Goal: Information Seeking & Learning: Learn about a topic

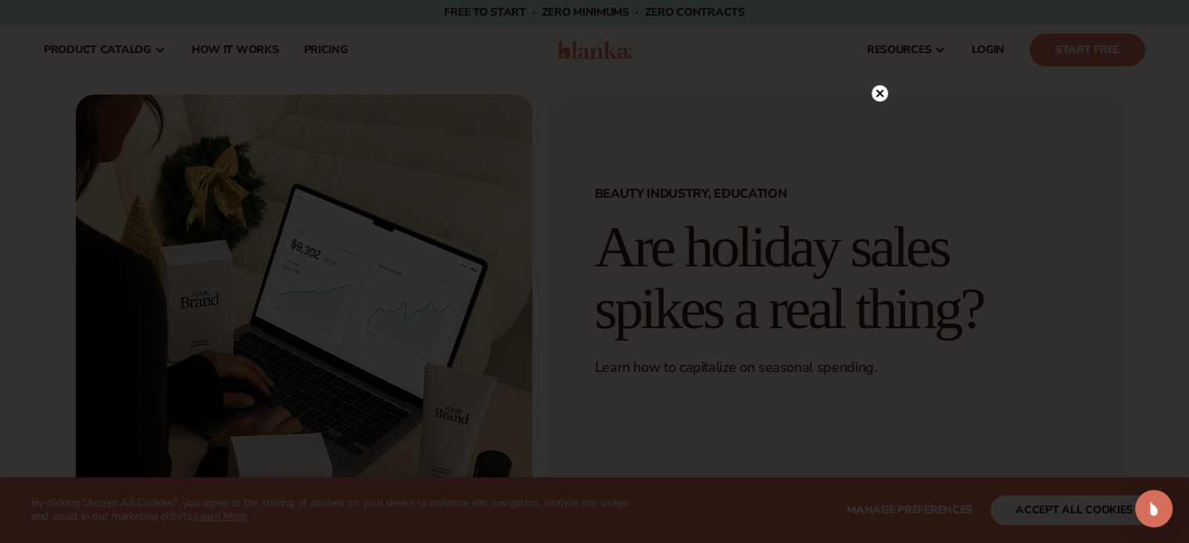
click at [877, 94] on circle at bounding box center [880, 93] width 16 height 16
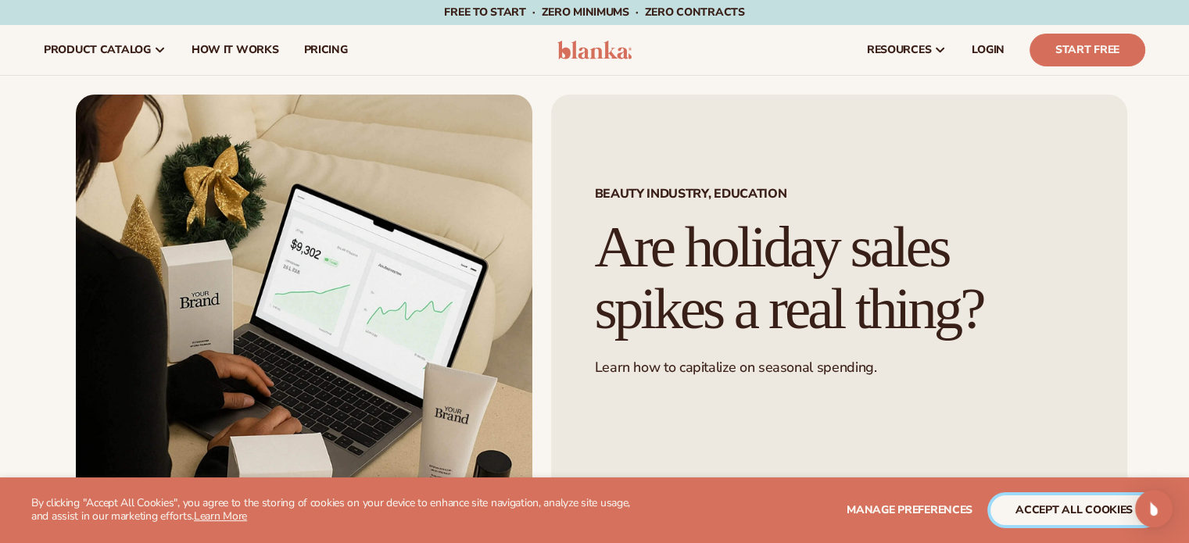
click at [1088, 508] on button "accept all cookies" at bounding box center [1074, 511] width 167 height 30
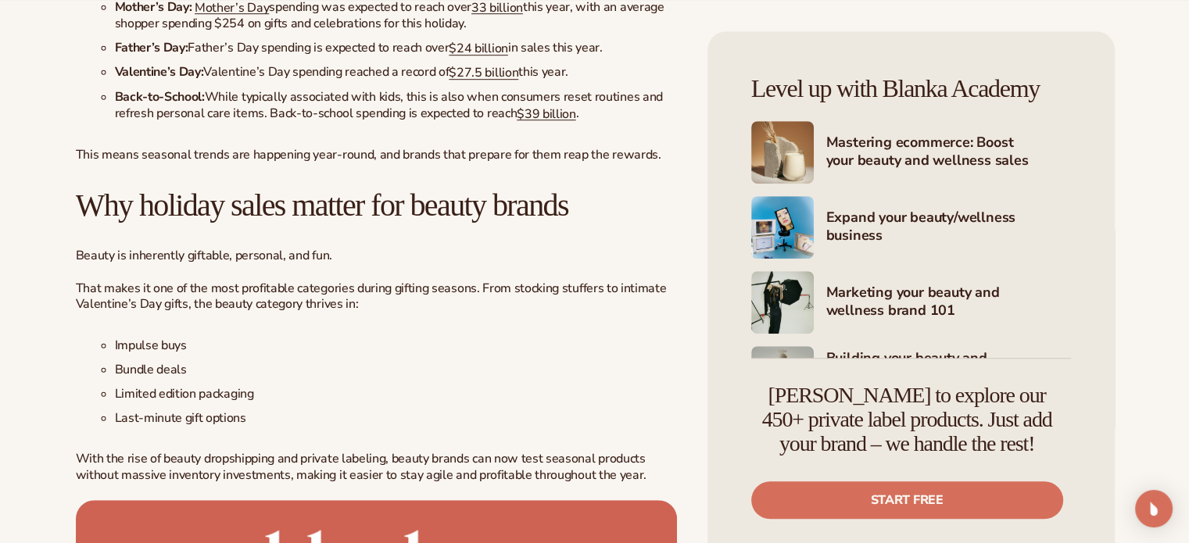
scroll to position [1251, 0]
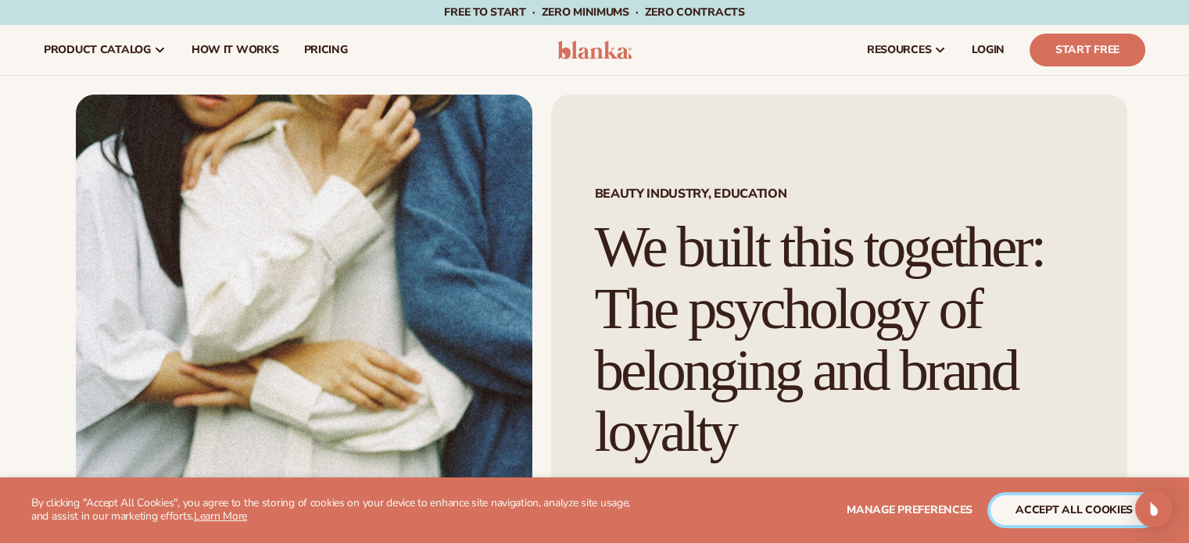
drag, startPoint x: 1076, startPoint y: 506, endPoint x: 795, endPoint y: 408, distance: 297.2
click at [1074, 506] on button "accept all cookies" at bounding box center [1074, 511] width 167 height 30
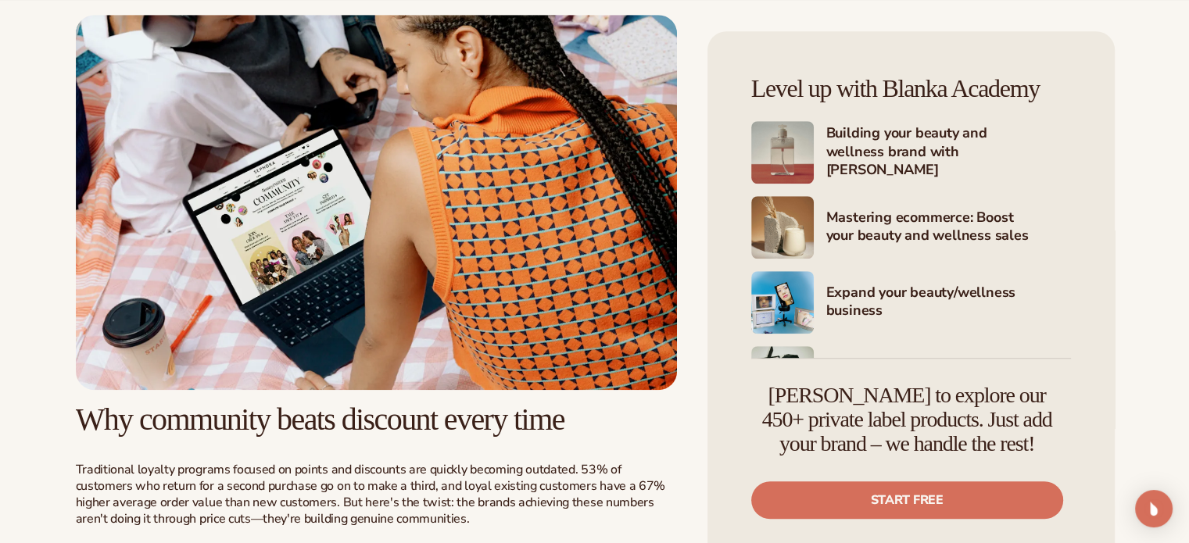
scroll to position [1173, 0]
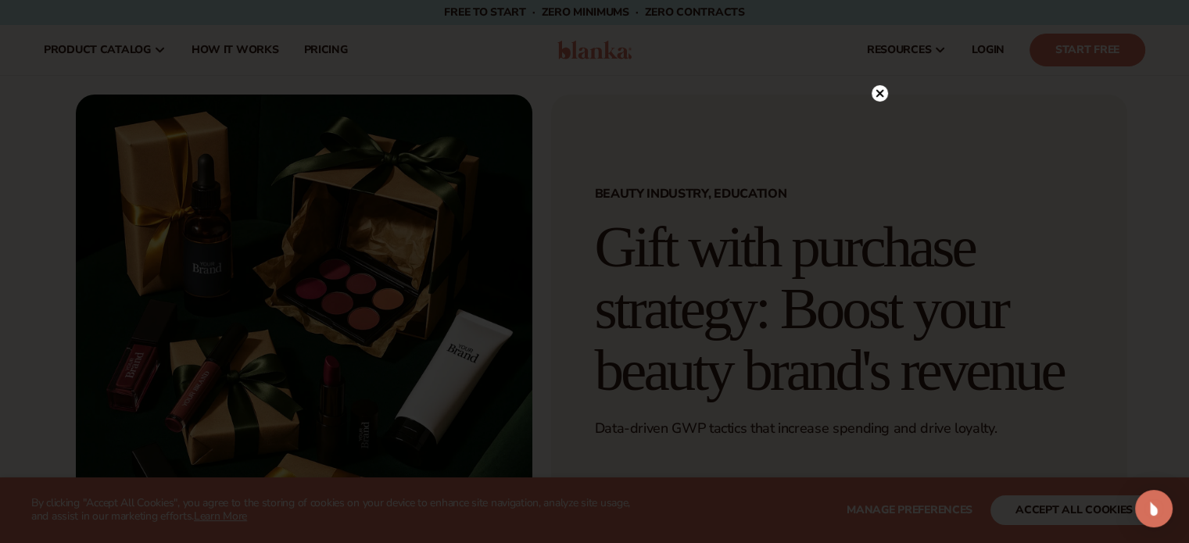
click at [877, 95] on circle at bounding box center [880, 93] width 16 height 16
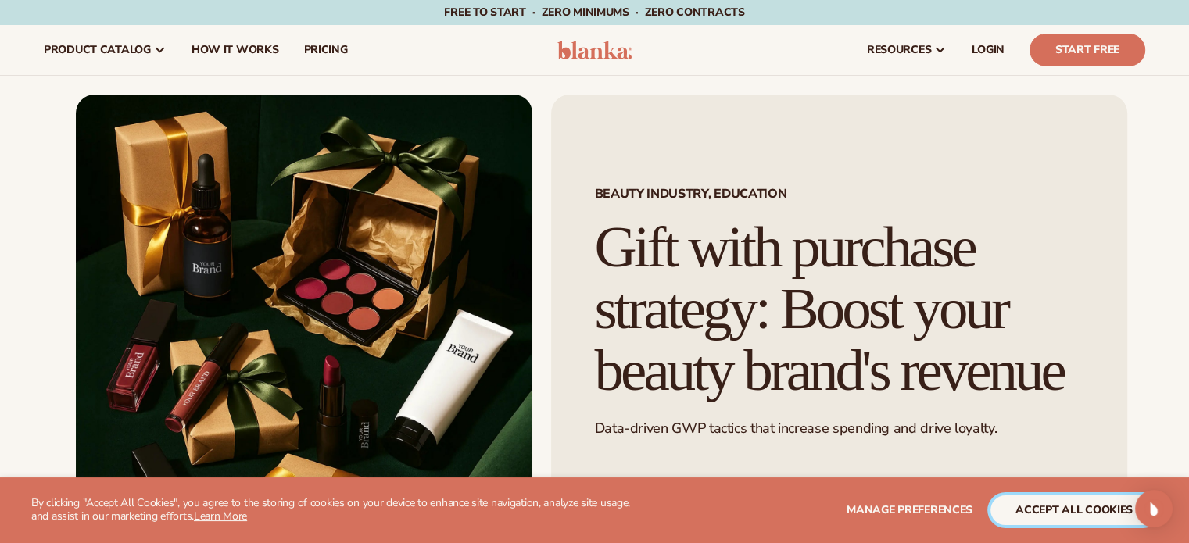
click at [1054, 509] on button "accept all cookies" at bounding box center [1074, 511] width 167 height 30
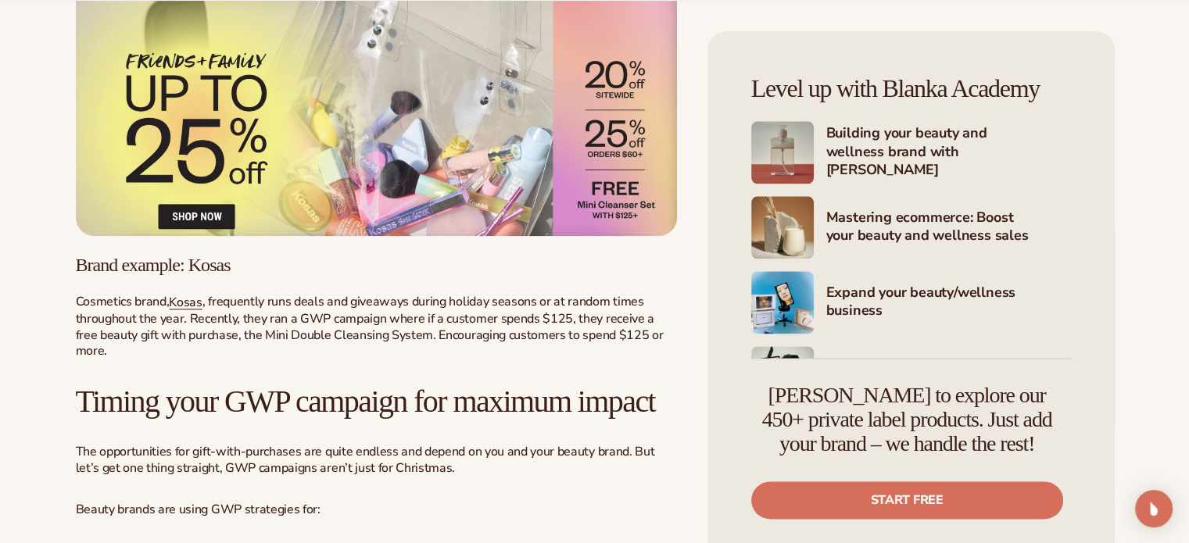
scroll to position [1955, 0]
